Goal: Task Accomplishment & Management: Manage account settings

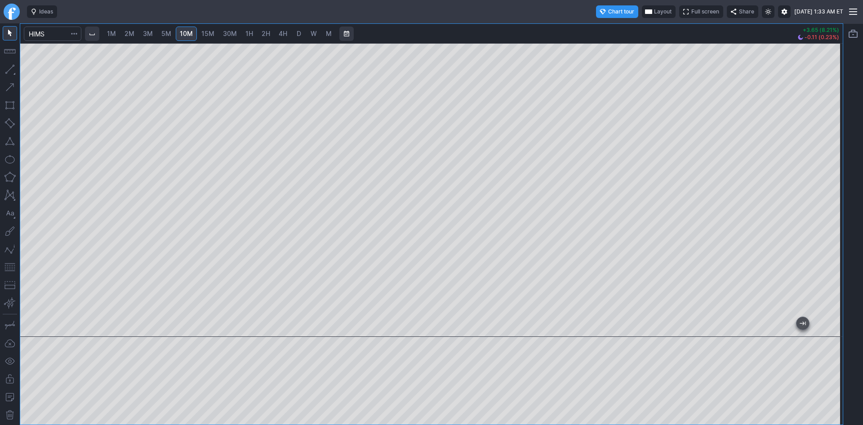
click at [230, 34] on span "30M" at bounding box center [230, 34] width 14 height 8
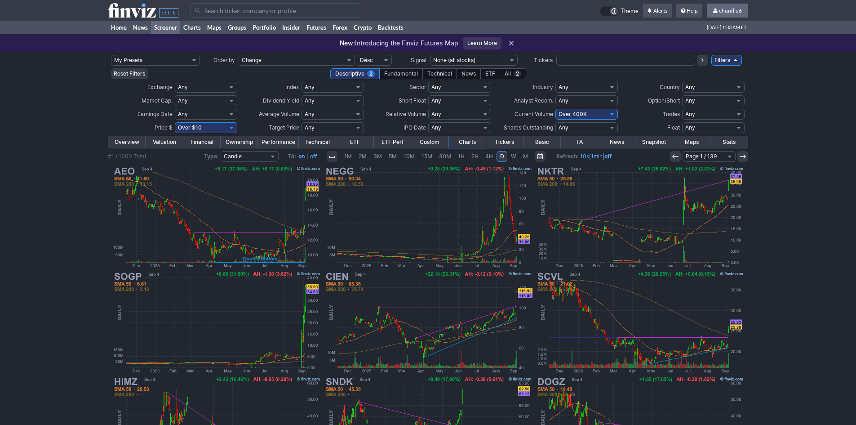
click at [733, 10] on span "chunfliu6" at bounding box center [730, 10] width 23 height 7
click at [711, 63] on link "Sign Out" at bounding box center [723, 66] width 50 height 14
